Goal: Information Seeking & Learning: Learn about a topic

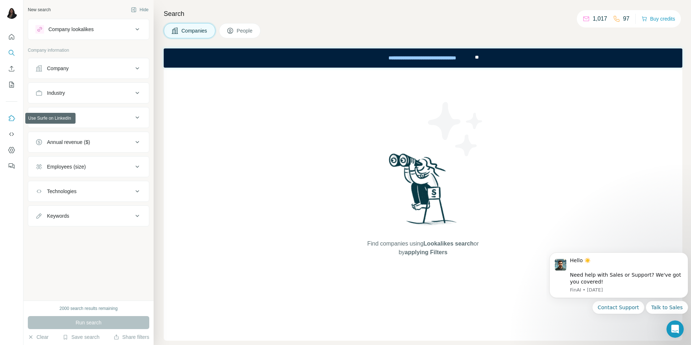
click at [10, 118] on icon "Use Surfe on LinkedIn" at bounding box center [11, 118] width 7 height 7
click at [12, 150] on icon "Dashboard" at bounding box center [11, 149] width 7 height 7
click at [251, 26] on button "People" at bounding box center [240, 30] width 42 height 15
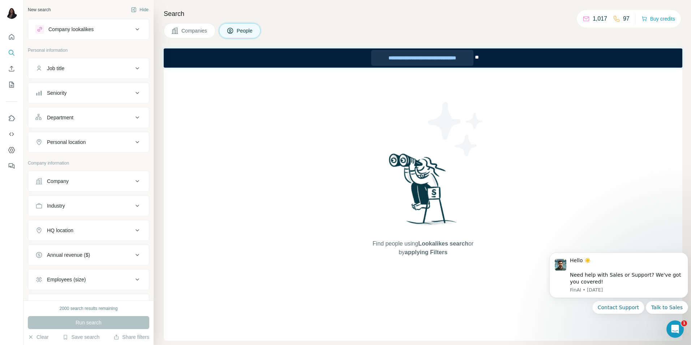
click at [411, 56] on div "**********" at bounding box center [422, 58] width 102 height 16
click at [127, 31] on div "Company lookalikes" at bounding box center [84, 29] width 98 height 9
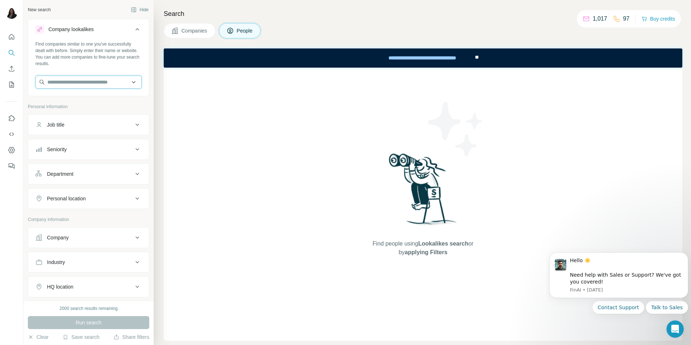
click at [104, 85] on input "text" at bounding box center [88, 82] width 106 height 13
type input "*"
drag, startPoint x: 105, startPoint y: 84, endPoint x: 20, endPoint y: 89, distance: 85.4
click at [20, 89] on div "**********" at bounding box center [345, 172] width 691 height 345
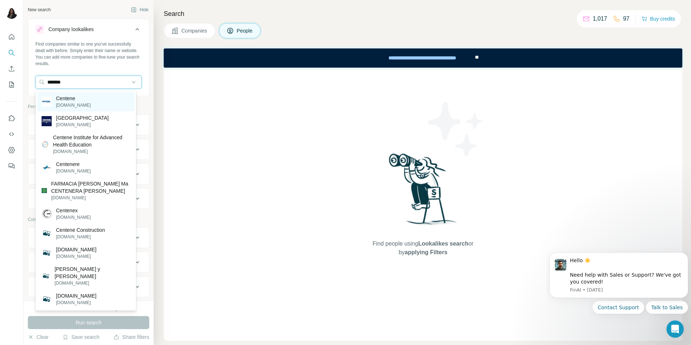
type input "*******"
click at [66, 103] on p "[DOMAIN_NAME]" at bounding box center [73, 105] width 35 height 7
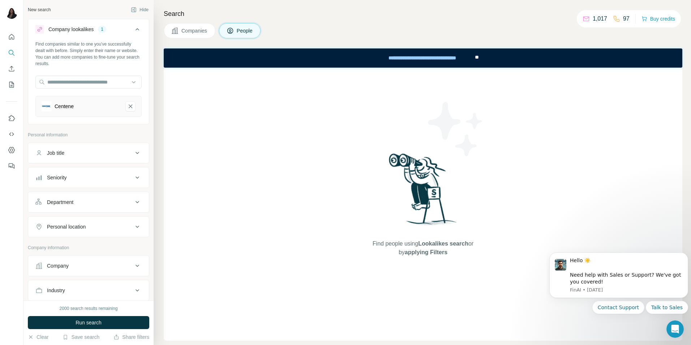
click at [133, 155] on icon at bounding box center [137, 152] width 9 height 9
click at [97, 322] on span "Run search" at bounding box center [89, 322] width 26 height 7
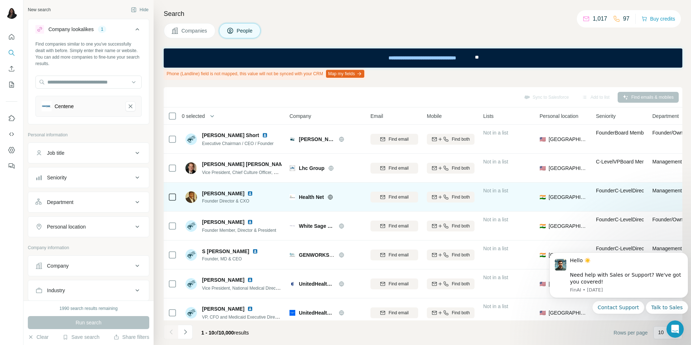
scroll to position [72, 0]
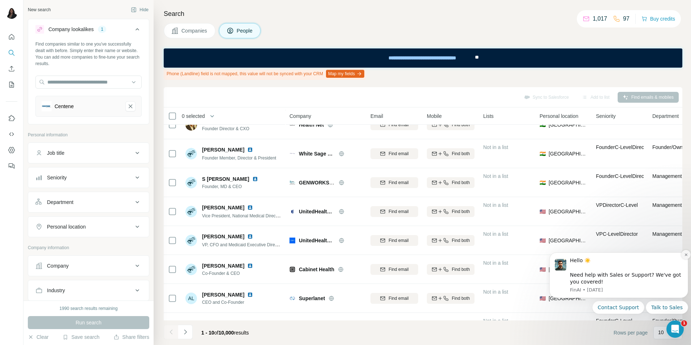
click at [685, 255] on icon "Dismiss notification" at bounding box center [685, 254] width 3 height 3
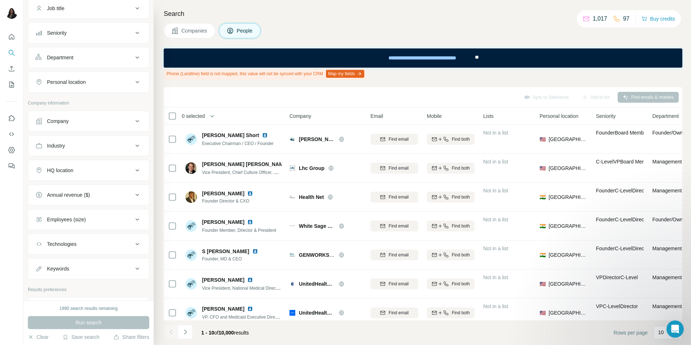
scroll to position [0, 0]
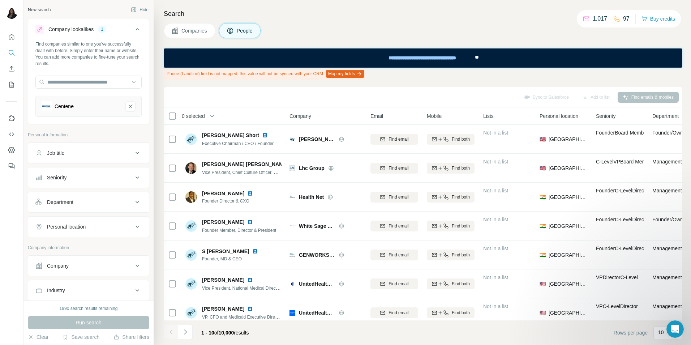
click at [135, 226] on icon at bounding box center [137, 226] width 4 height 2
click at [106, 244] on input "text" at bounding box center [88, 244] width 106 height 13
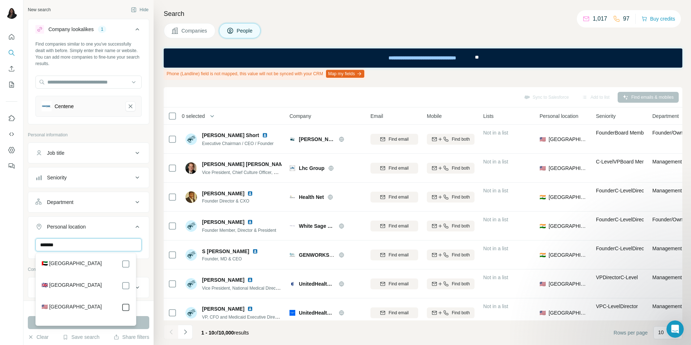
type input "******"
click at [22, 232] on div at bounding box center [11, 172] width 23 height 345
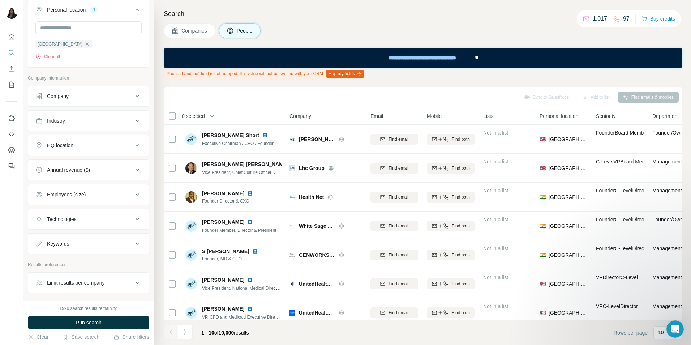
scroll to position [243, 0]
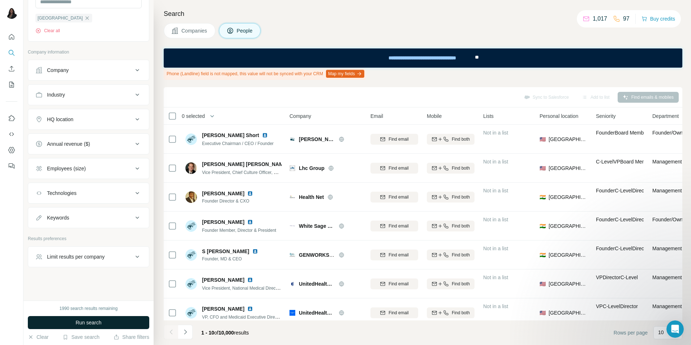
click at [99, 324] on span "Run search" at bounding box center [89, 322] width 26 height 7
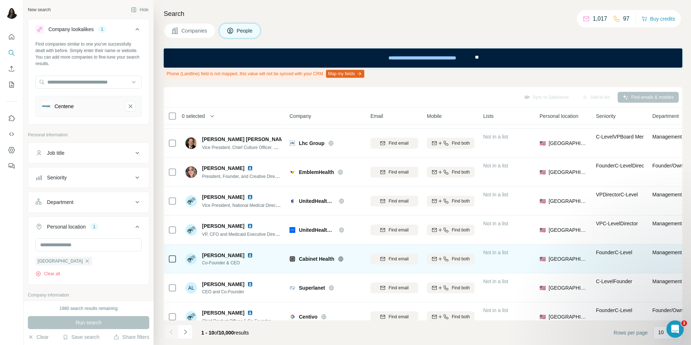
scroll to position [0, 0]
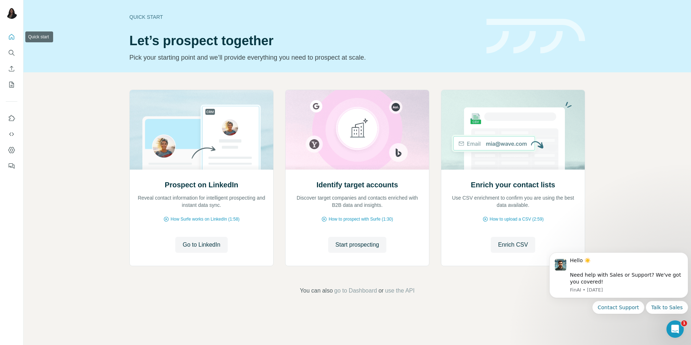
click at [11, 37] on icon "Quick start" at bounding box center [11, 36] width 7 height 7
click at [12, 134] on icon "Use Surfe API" at bounding box center [11, 133] width 7 height 7
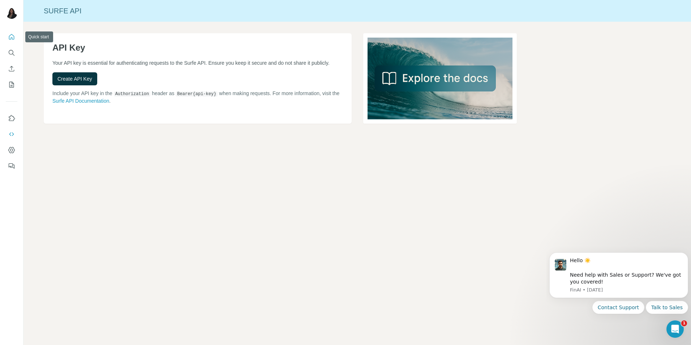
click at [12, 38] on icon "Quick start" at bounding box center [11, 36] width 5 height 5
